Goal: Browse casually

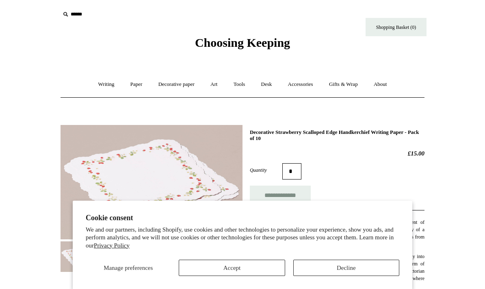
click at [272, 272] on button "Accept" at bounding box center [232, 267] width 106 height 16
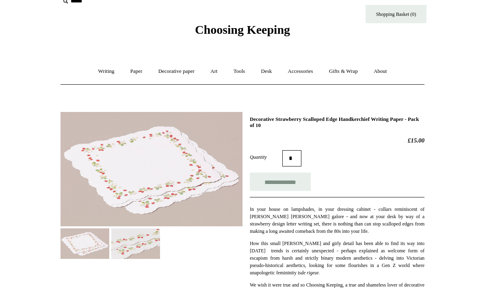
scroll to position [13, 0]
click at [135, 244] on img at bounding box center [135, 243] width 49 height 30
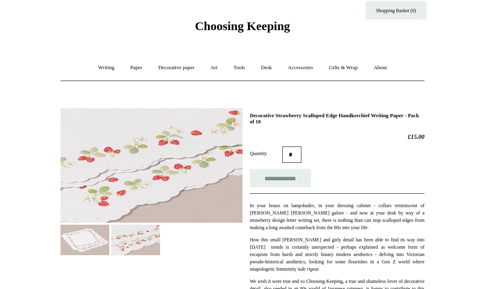
scroll to position [0, 0]
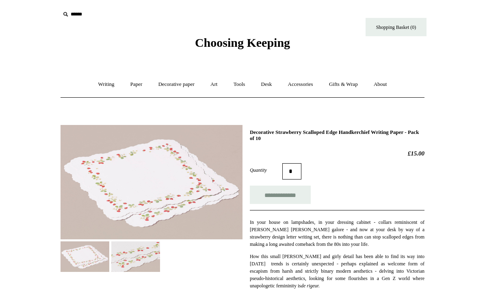
click at [100, 79] on link "Writing +" at bounding box center [106, 85] width 31 height 22
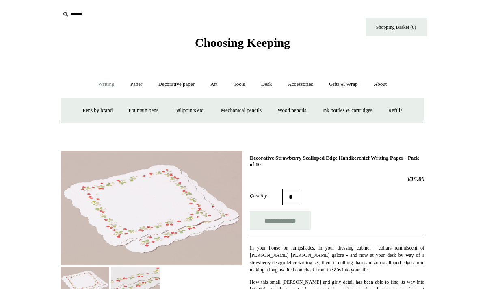
click at [362, 107] on link "Ink bottles & cartridges +" at bounding box center [347, 111] width 65 height 22
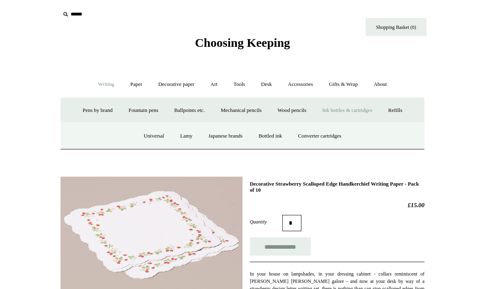
click at [244, 132] on link "Japanese brands" at bounding box center [225, 136] width 49 height 22
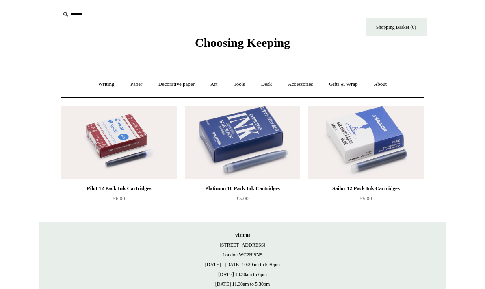
click at [101, 82] on link "Writing +" at bounding box center [106, 85] width 31 height 22
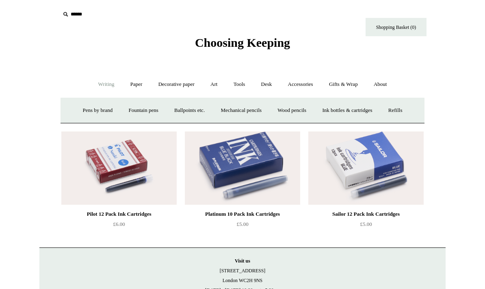
click at [380, 107] on link "Ink bottles & cartridges +" at bounding box center [347, 111] width 65 height 22
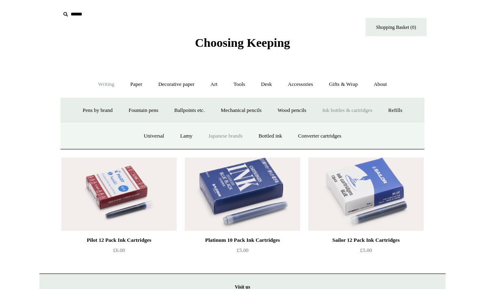
click at [280, 131] on link "Bottled ink" at bounding box center [270, 136] width 38 height 22
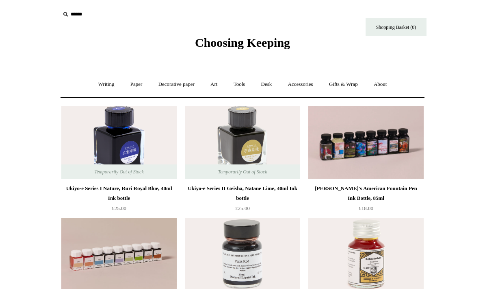
click at [104, 85] on link "Writing +" at bounding box center [106, 85] width 31 height 22
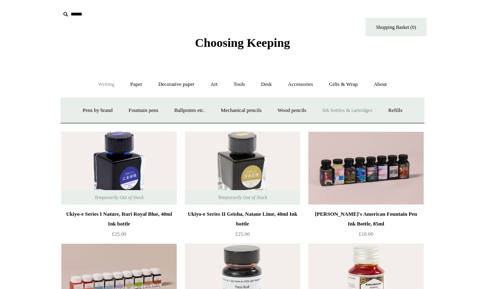
click at [379, 109] on link "Ink bottles & cartridges +" at bounding box center [347, 111] width 65 height 22
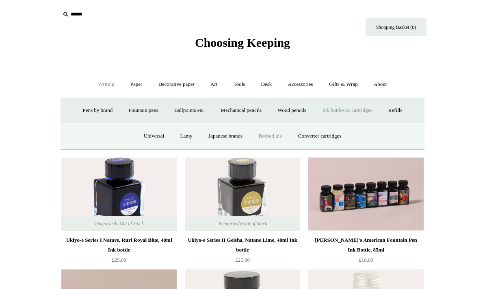
click at [132, 84] on link "Paper +" at bounding box center [136, 85] width 27 height 22
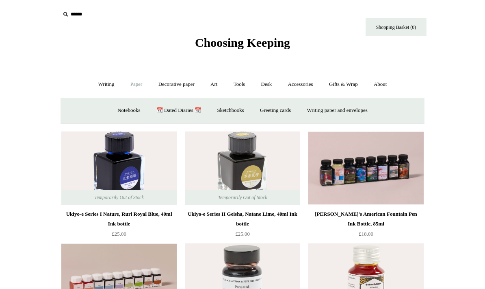
click at [165, 82] on link "Decorative paper +" at bounding box center [176, 85] width 51 height 22
click at [312, 110] on link "Japanese" at bounding box center [305, 111] width 33 height 22
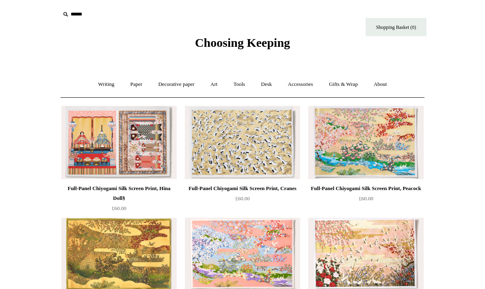
click at [183, 83] on link "Decorative paper +" at bounding box center [176, 85] width 51 height 22
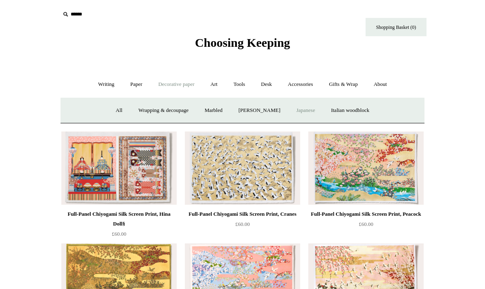
click at [365, 112] on link "Italian woodblock" at bounding box center [350, 111] width 53 height 22
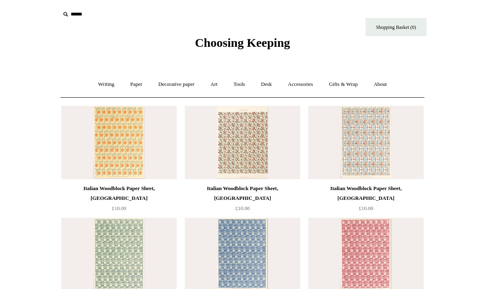
click at [216, 87] on link "Art +" at bounding box center [214, 85] width 22 height 22
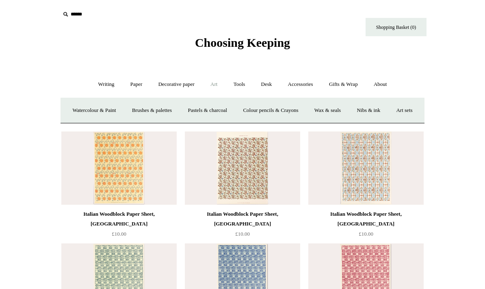
click at [348, 109] on link "Wax & seals" at bounding box center [327, 111] width 41 height 22
click at [348, 107] on link "Wax & seals" at bounding box center [327, 111] width 41 height 22
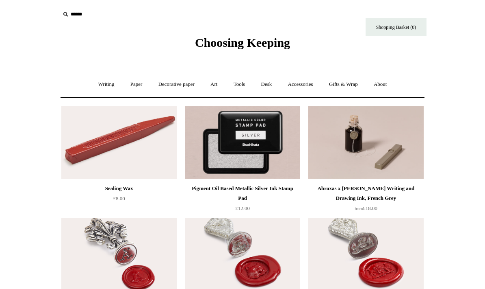
click at [104, 130] on img at bounding box center [118, 142] width 115 height 73
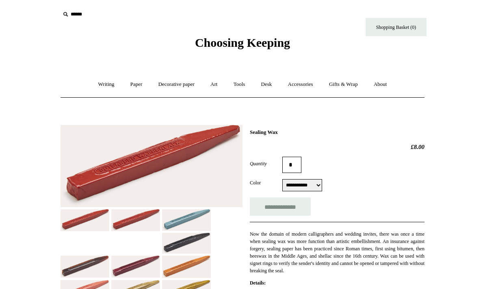
click at [100, 128] on img at bounding box center [152, 166] width 182 height 82
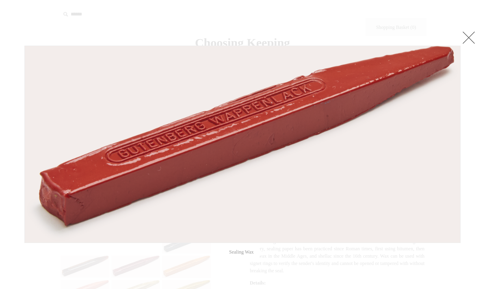
click at [471, 37] on link at bounding box center [469, 37] width 16 height 16
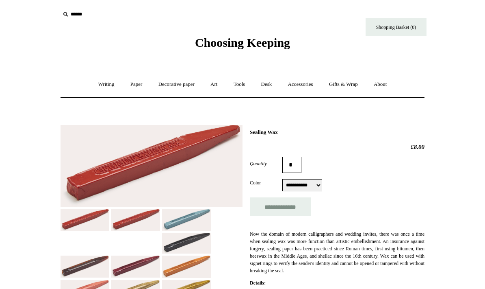
click at [249, 85] on link "Tools +" at bounding box center [239, 85] width 26 height 22
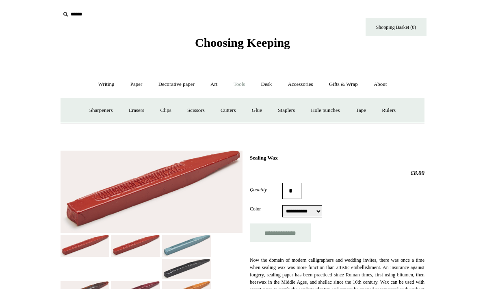
click at [270, 84] on link "Desk +" at bounding box center [267, 85] width 26 height 22
click at [316, 85] on link "Accessories +" at bounding box center [301, 85] width 40 height 22
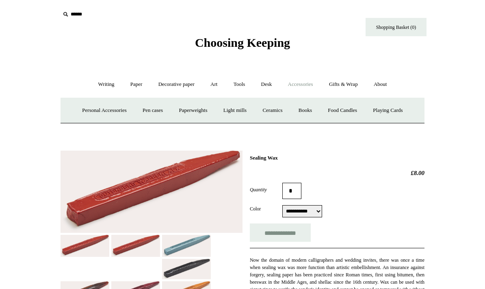
click at [358, 90] on link "Gifts & Wrap +" at bounding box center [343, 85] width 43 height 22
click at [92, 110] on link "Greeting cards +" at bounding box center [100, 111] width 46 height 22
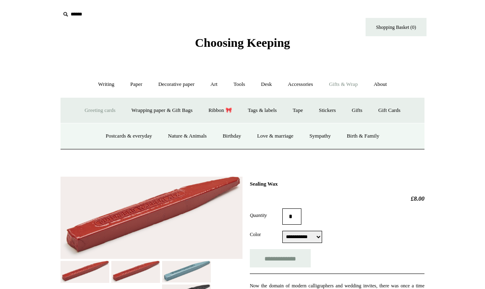
click at [117, 133] on link "Postcards & everyday" at bounding box center [128, 136] width 61 height 22
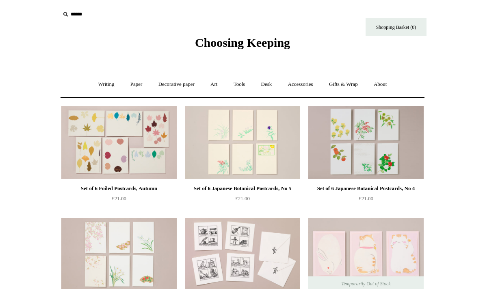
click at [133, 89] on link "Paper +" at bounding box center [136, 85] width 27 height 22
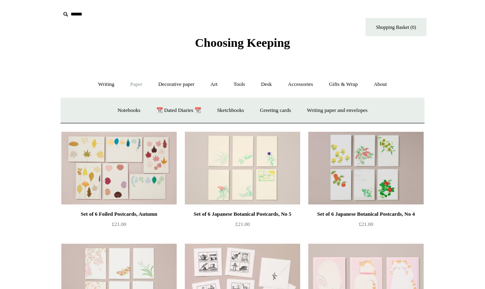
click at [357, 109] on link "Writing paper and envelopes +" at bounding box center [337, 111] width 75 height 22
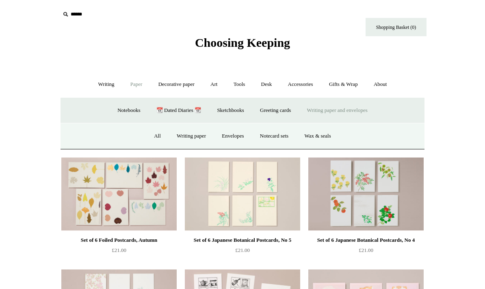
click at [192, 133] on link "Writing paper" at bounding box center [192, 136] width 44 height 22
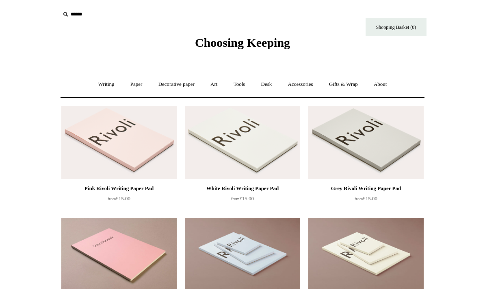
click at [146, 76] on link "Paper +" at bounding box center [136, 85] width 27 height 22
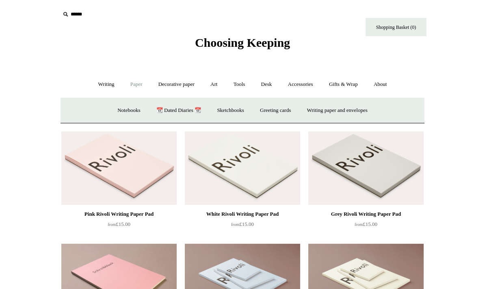
click at [332, 109] on link "Writing paper and envelopes +" at bounding box center [337, 111] width 75 height 22
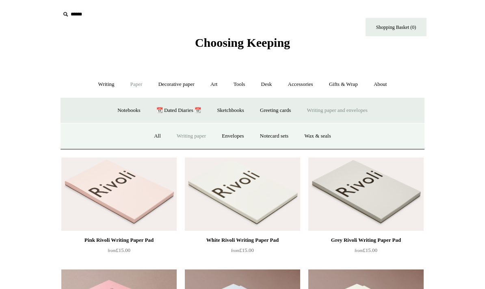
click at [324, 134] on link "Wax & seals" at bounding box center [317, 136] width 41 height 22
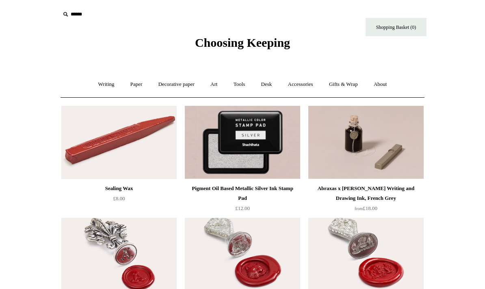
click at [130, 85] on link "Paper +" at bounding box center [136, 85] width 27 height 22
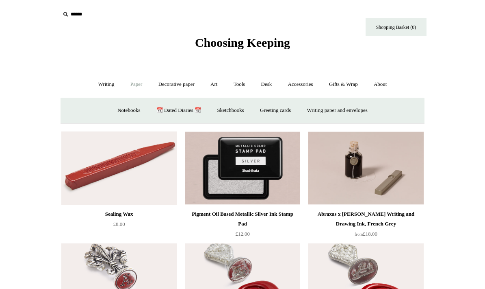
click at [354, 106] on link "Writing paper and envelopes +" at bounding box center [337, 111] width 75 height 22
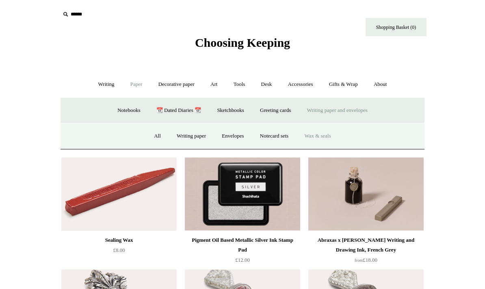
click at [288, 133] on link "Notecard sets" at bounding box center [274, 136] width 43 height 22
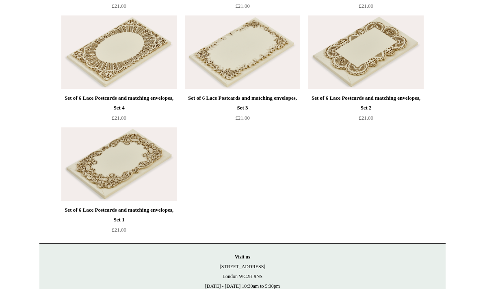
scroll to position [1017, 0]
